Goal: Transaction & Acquisition: Purchase product/service

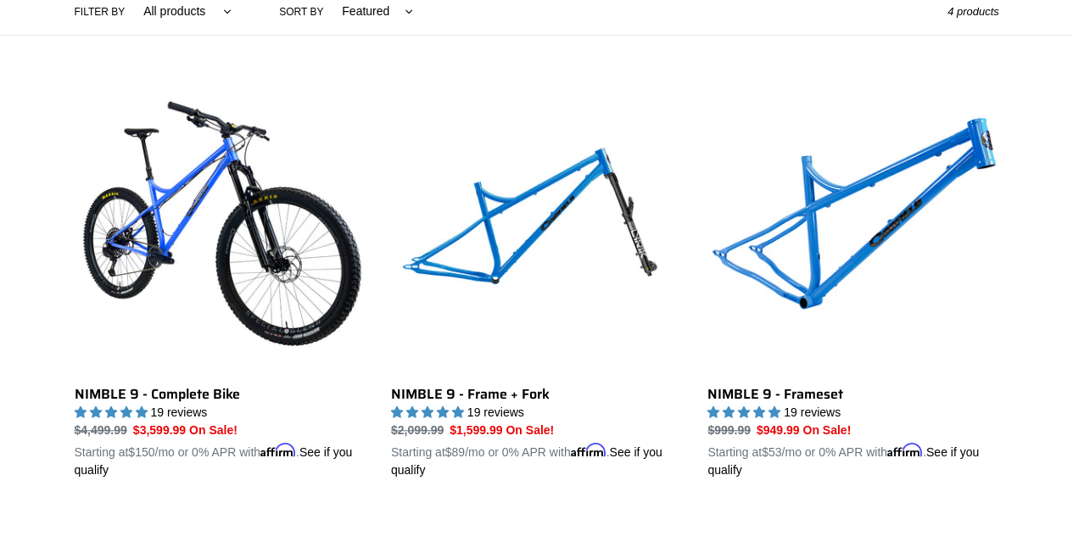
scroll to position [435, 0]
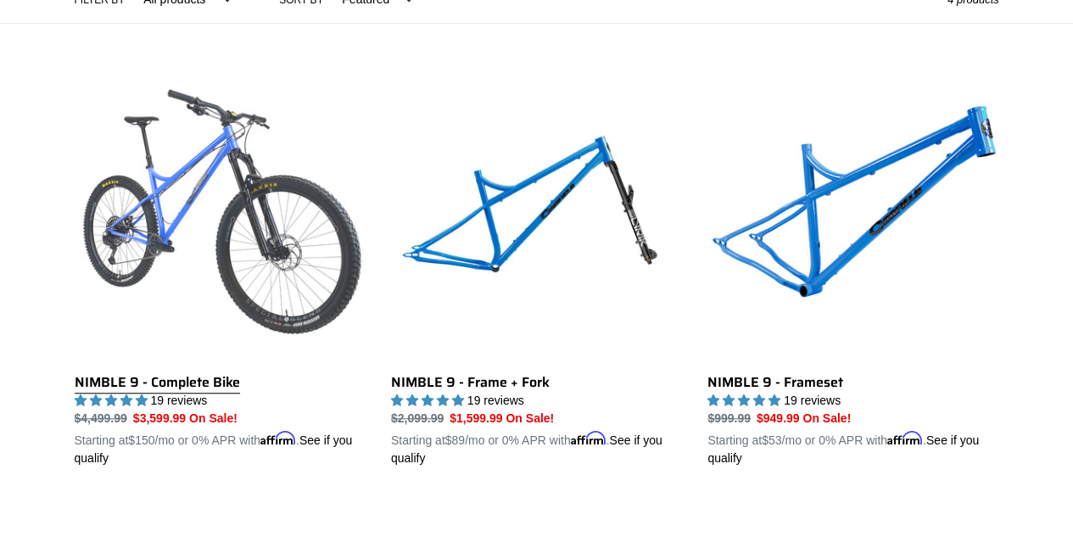
click at [236, 210] on link "NIMBLE 9 - Complete Bike" at bounding box center [220, 268] width 291 height 397
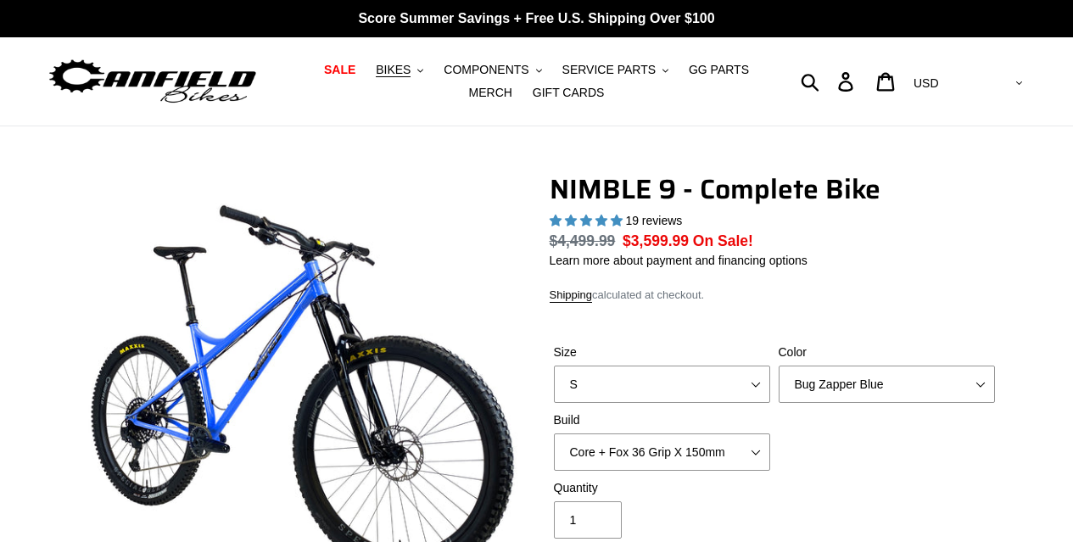
select select "highest-rating"
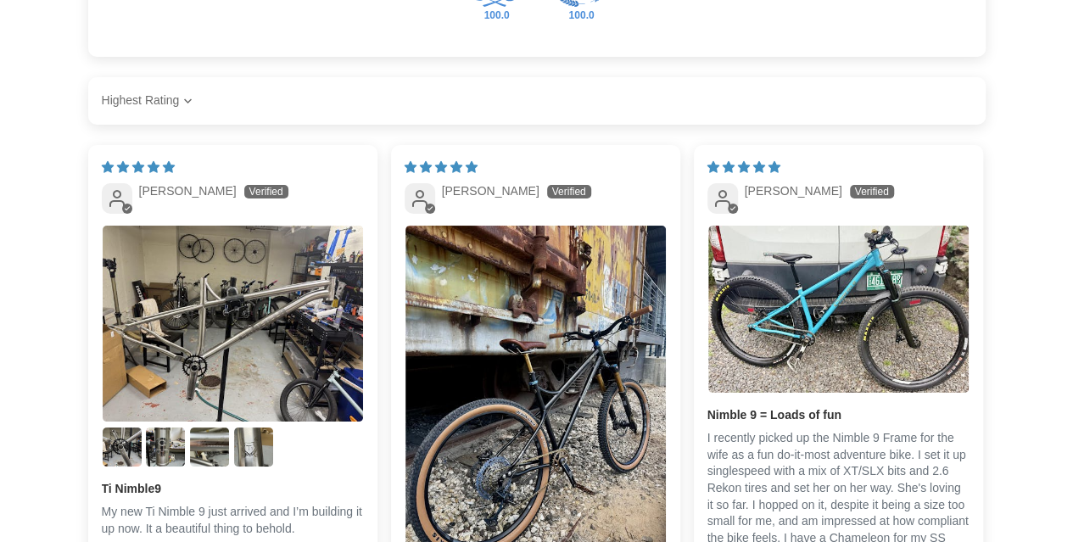
scroll to position [3266, 0]
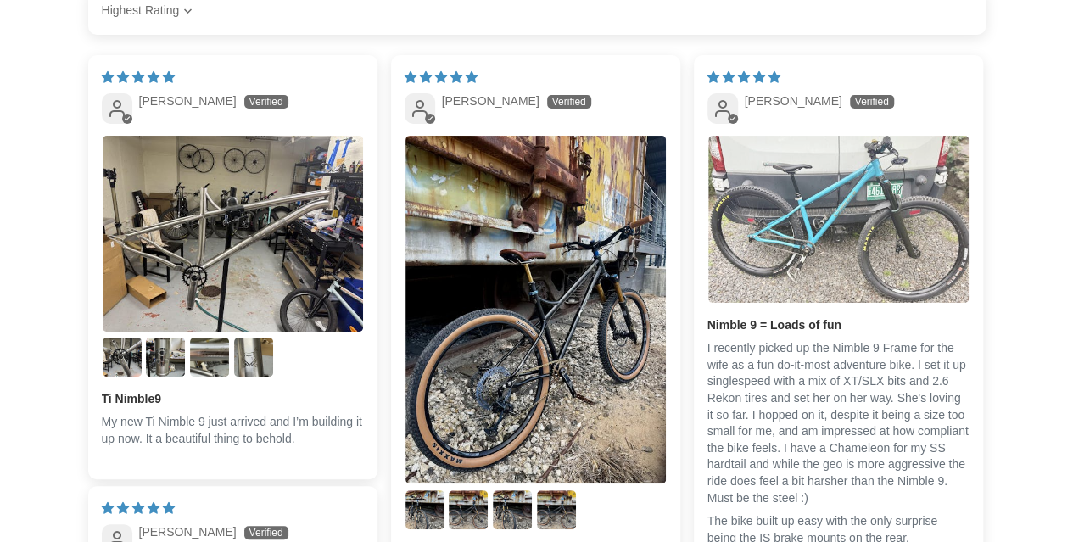
click at [834, 155] on img "Link to user picture 1" at bounding box center [839, 219] width 261 height 167
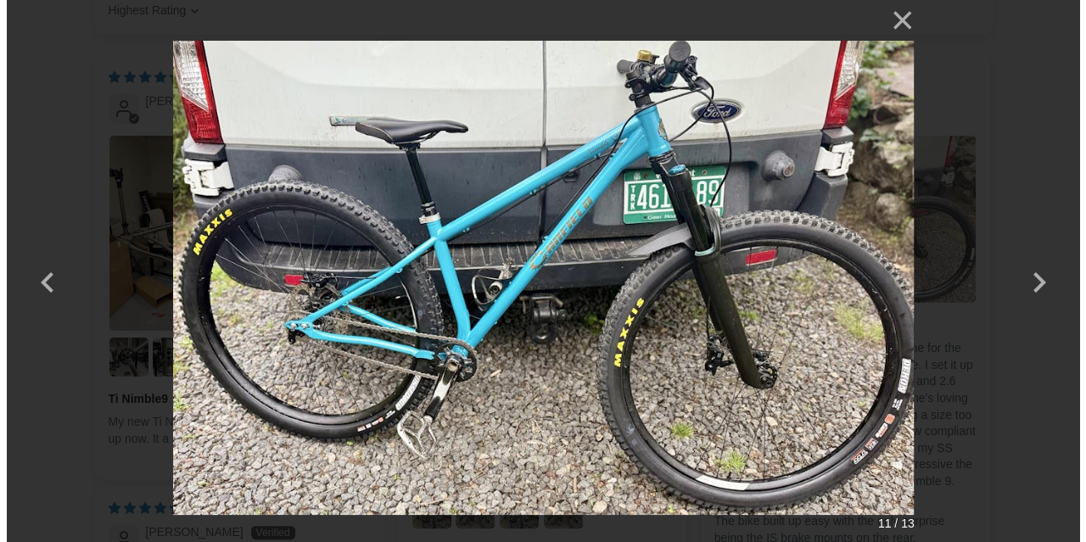
scroll to position [0, 0]
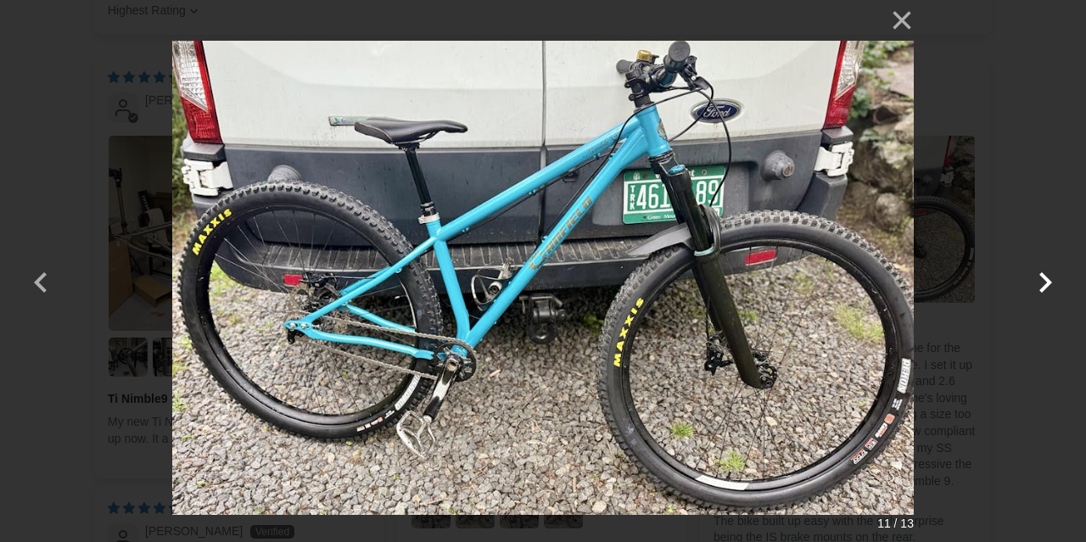
click at [1041, 284] on button "button" at bounding box center [1045, 271] width 41 height 41
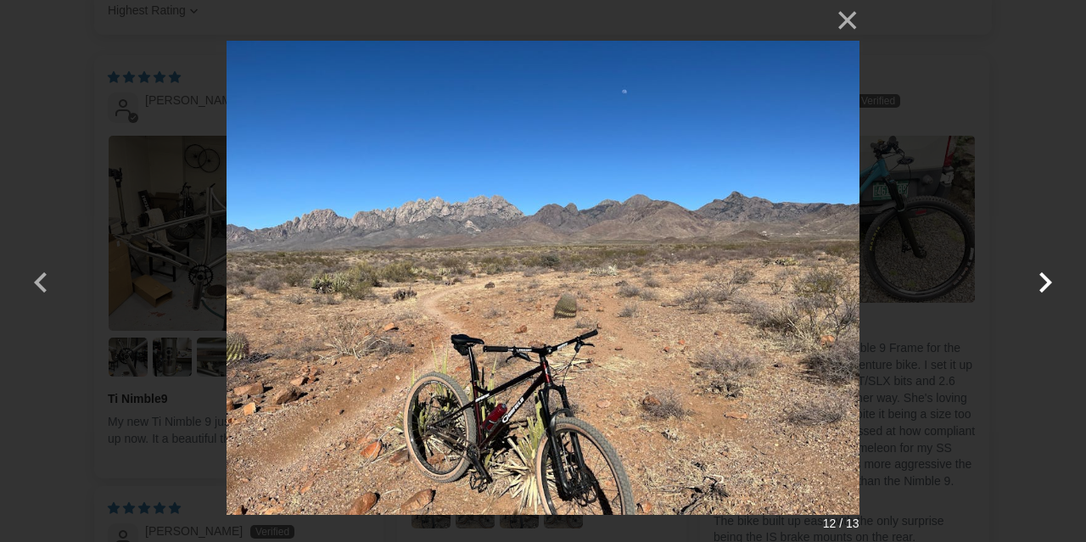
click at [1041, 284] on button "button" at bounding box center [1045, 271] width 41 height 41
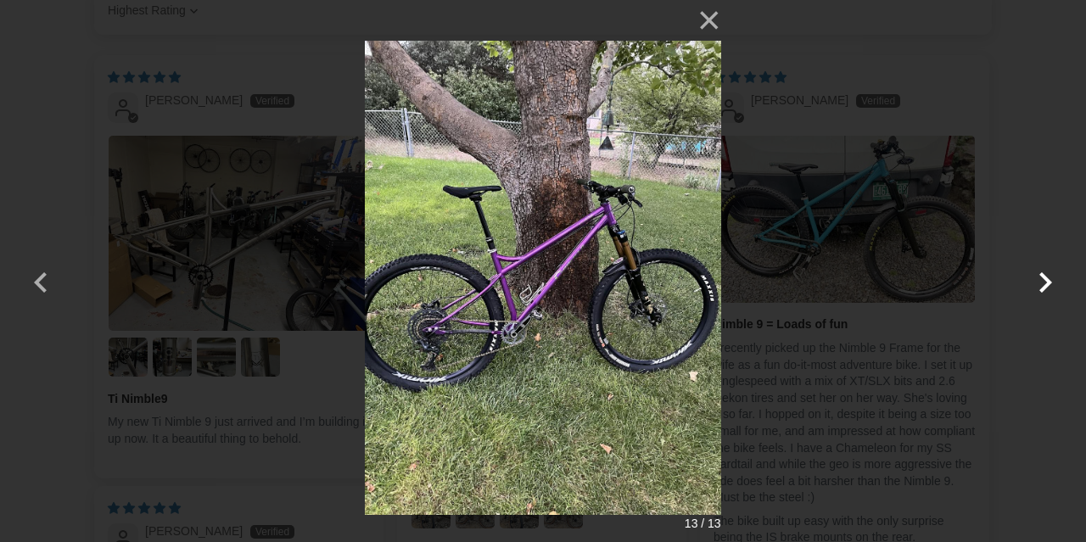
click at [1041, 284] on button "button" at bounding box center [1045, 271] width 41 height 41
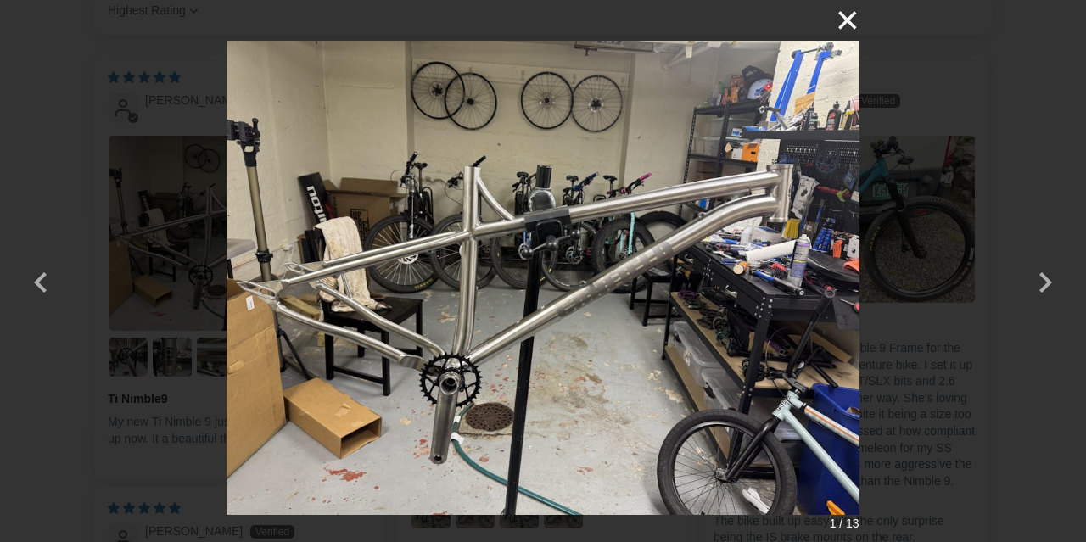
click at [850, 22] on button "×" at bounding box center [839, 20] width 41 height 41
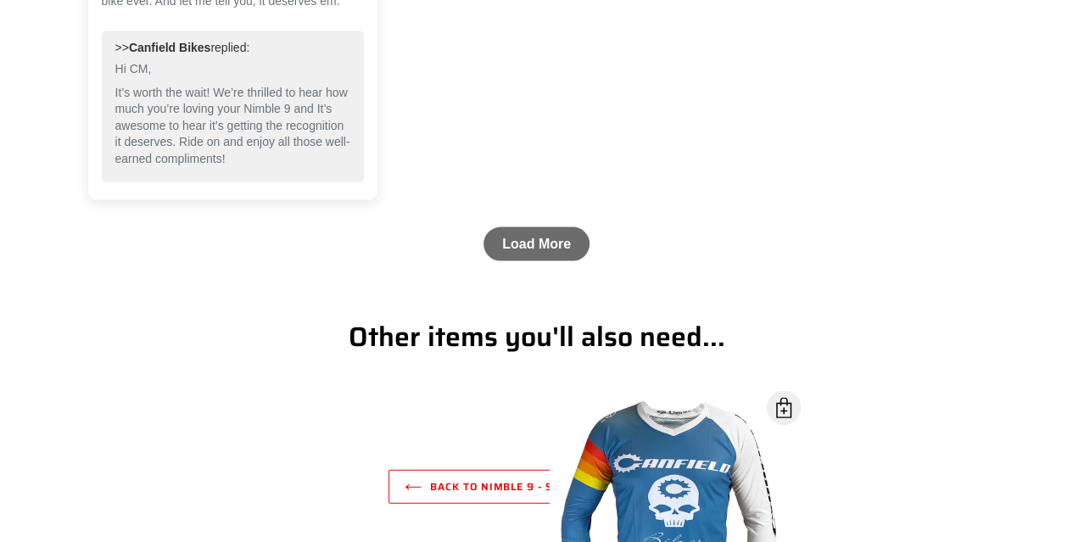
scroll to position [4923, 0]
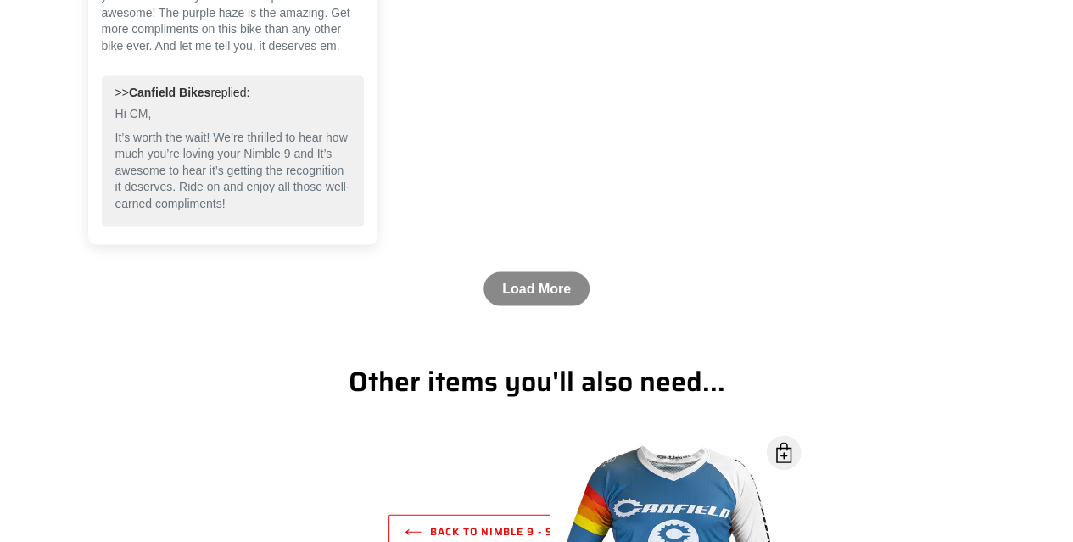
click at [541, 272] on link "Load More" at bounding box center [537, 289] width 106 height 34
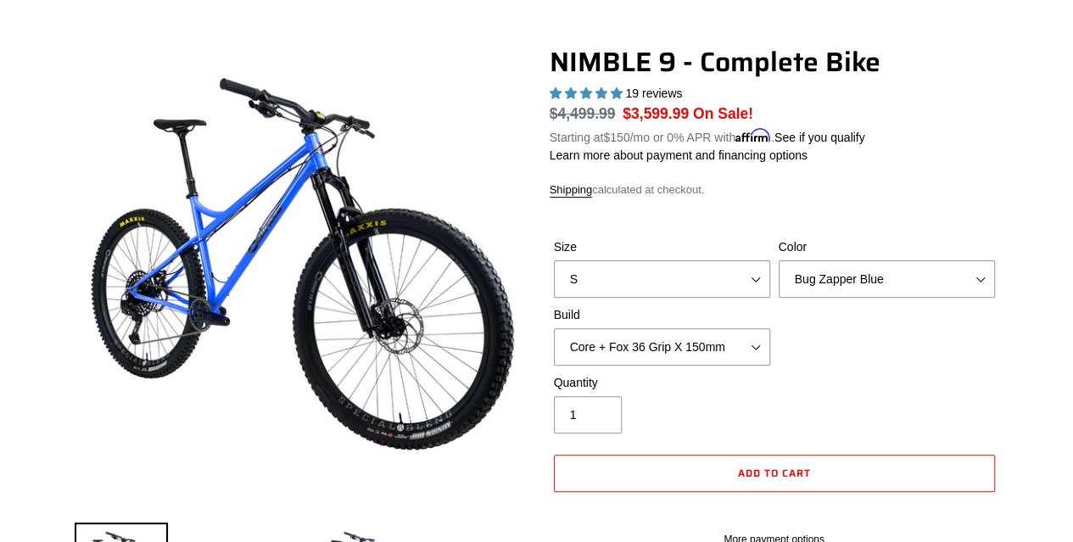
scroll to position [171, 0]
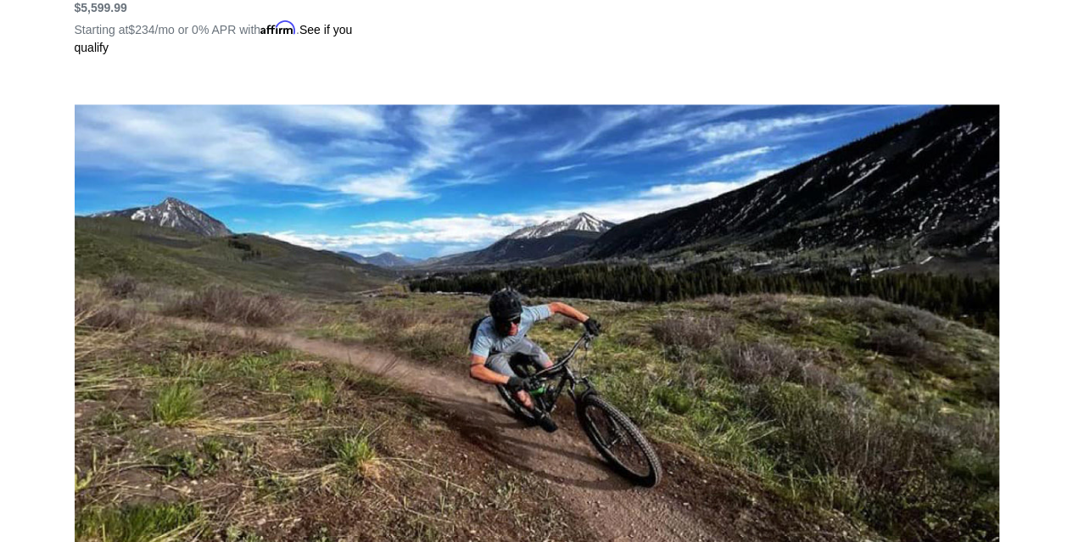
scroll to position [1308, 0]
